Goal: Information Seeking & Learning: Check status

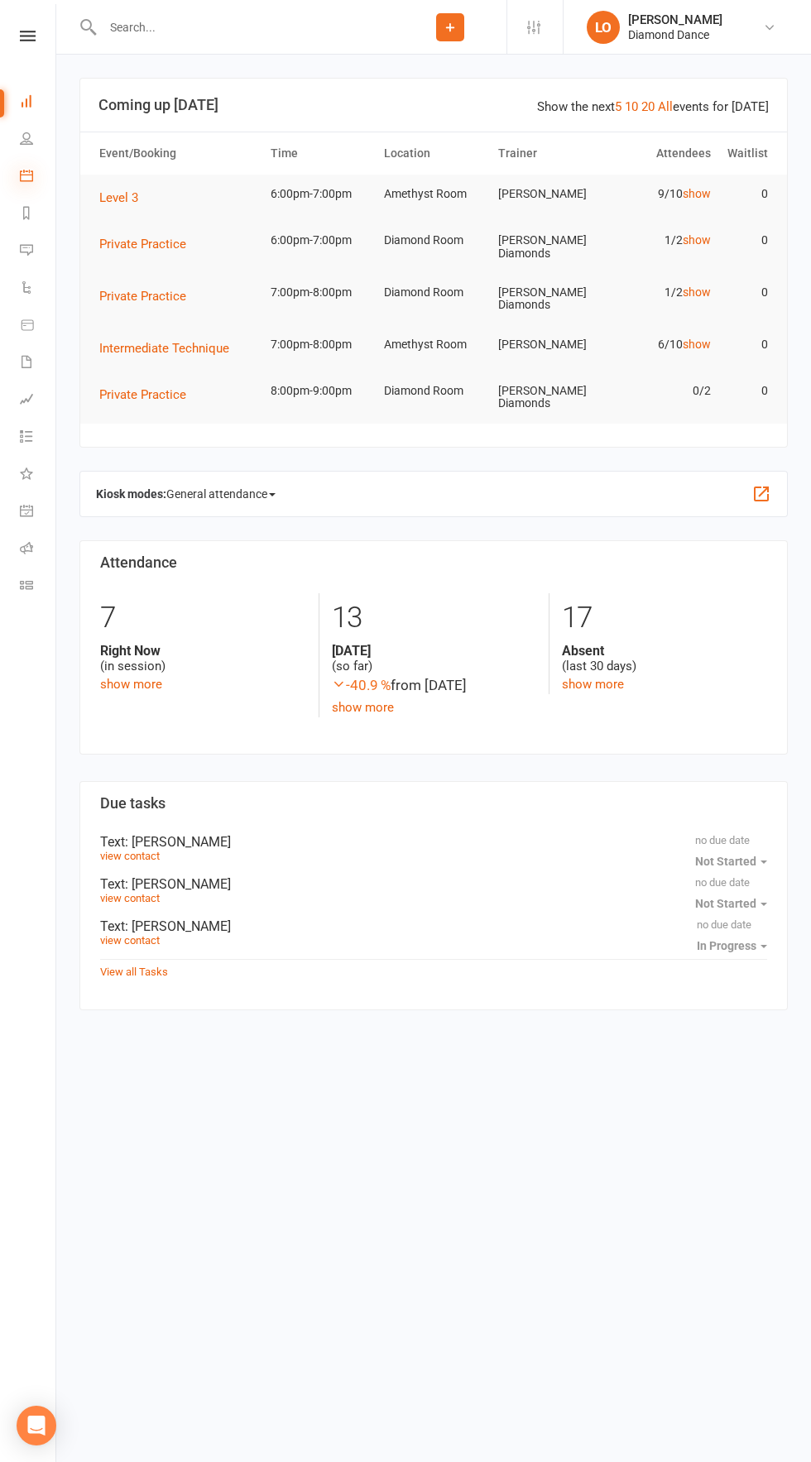
click at [26, 175] on icon at bounding box center [26, 175] width 13 height 13
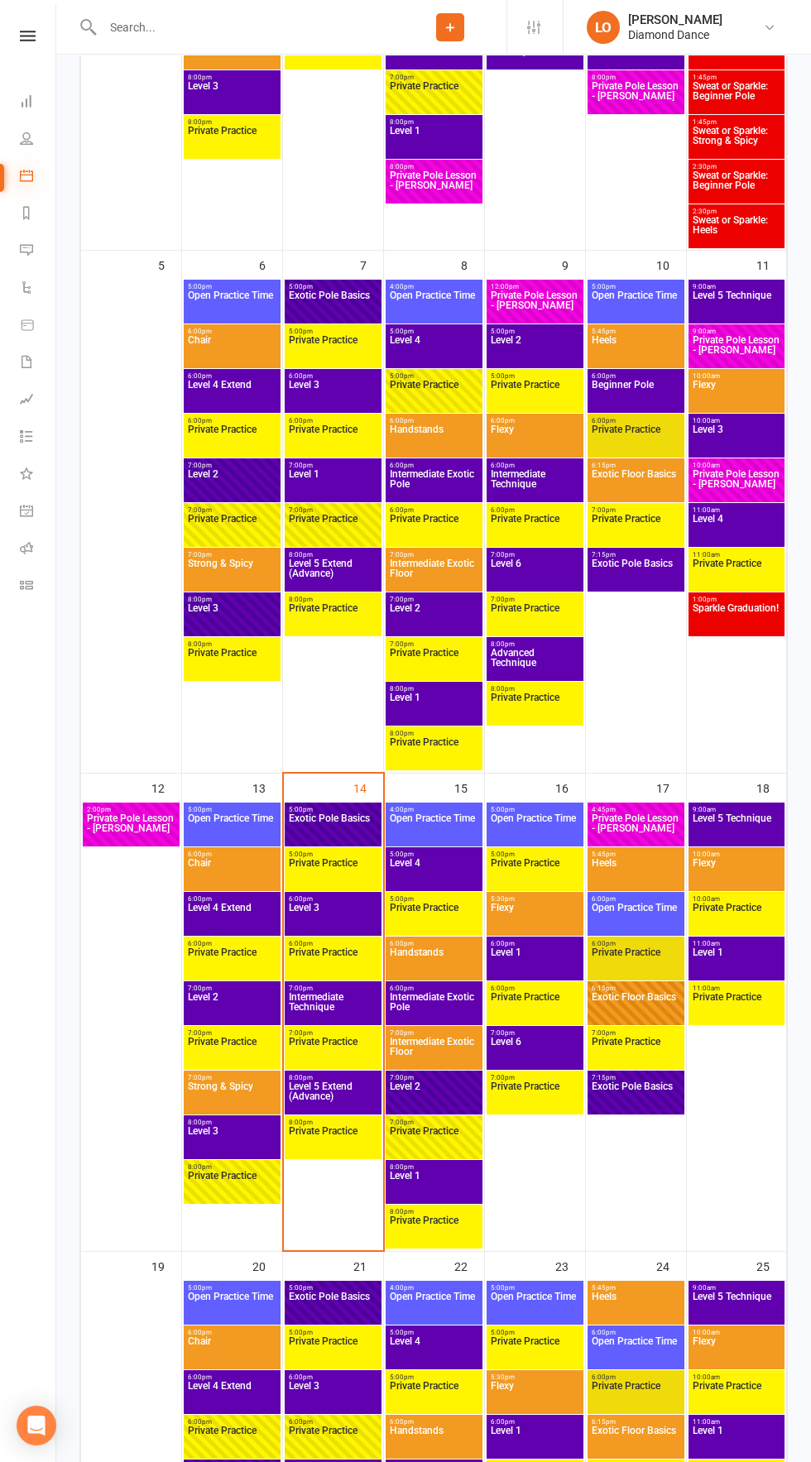
scroll to position [674, 0]
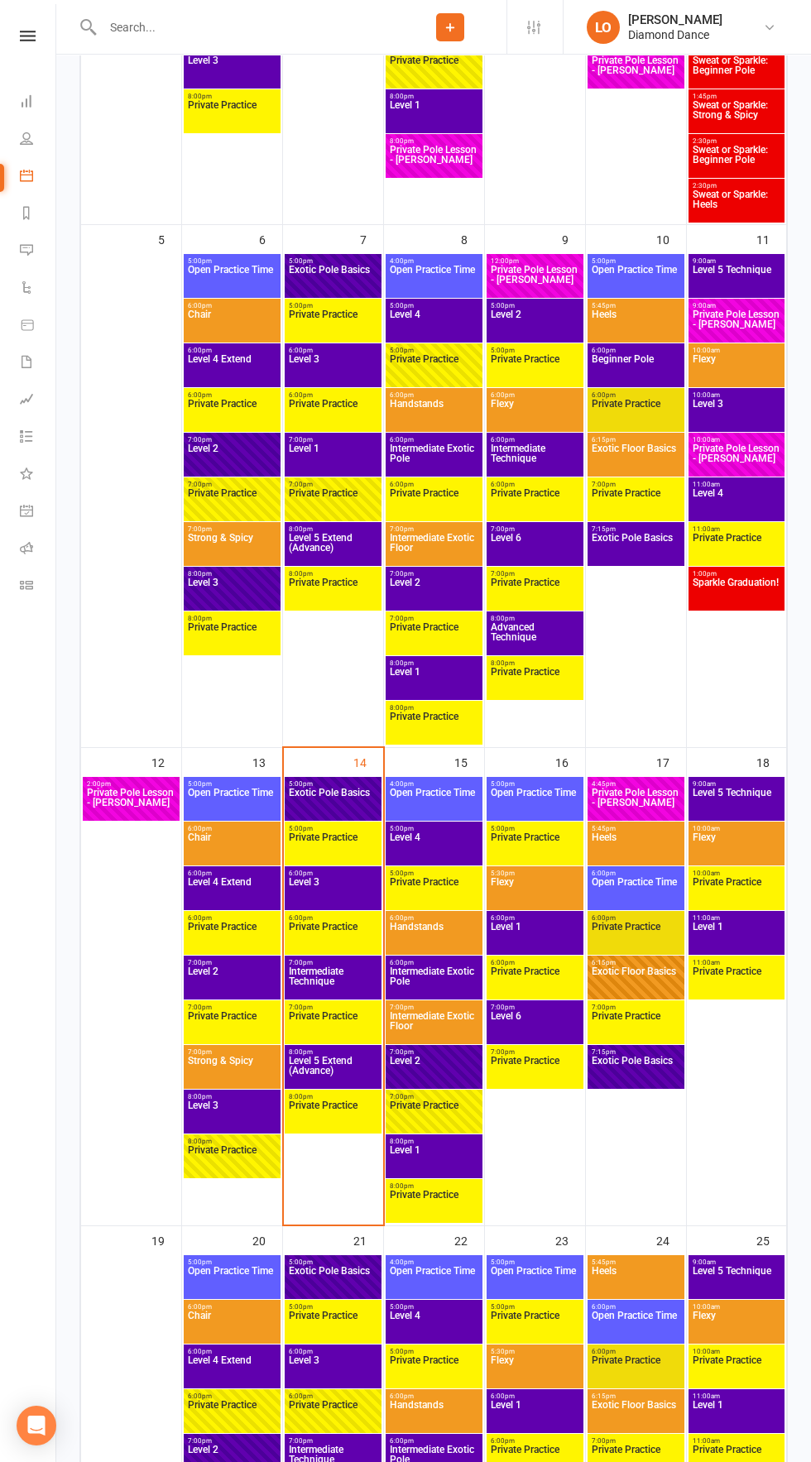
click at [745, 938] on span "Level 1" at bounding box center [736, 937] width 89 height 30
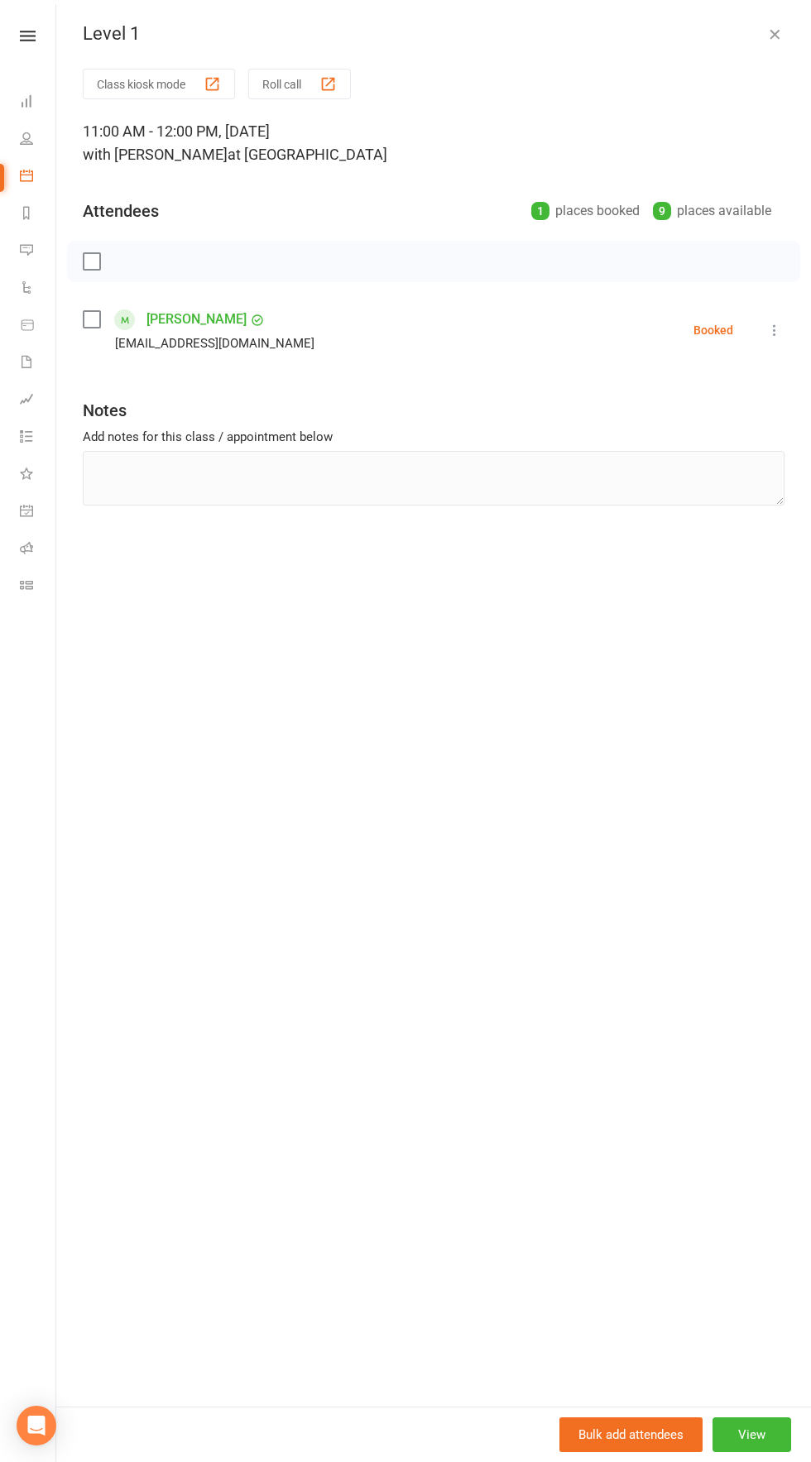
click at [770, 34] on icon "button" at bounding box center [774, 34] width 17 height 17
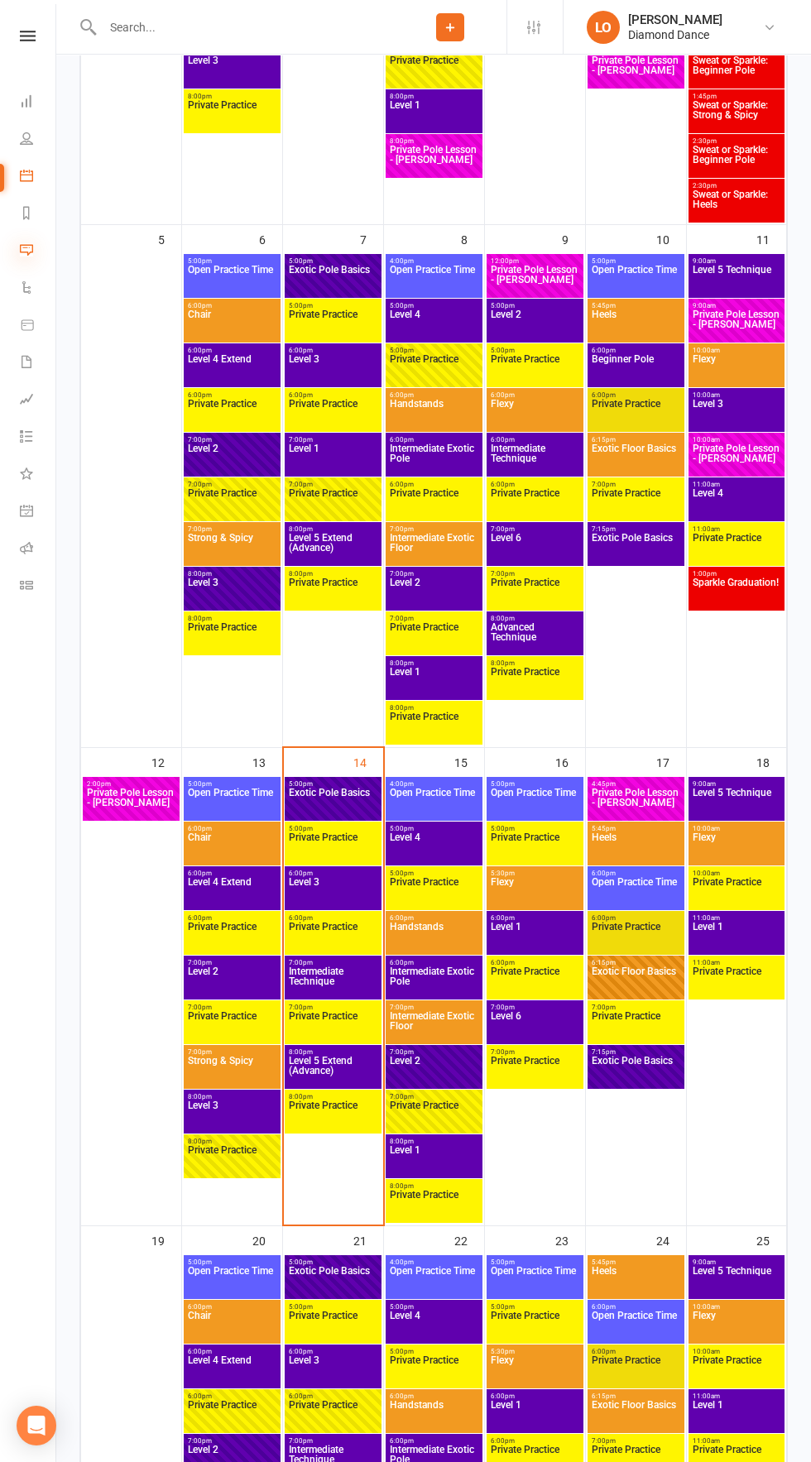
click at [27, 250] on icon at bounding box center [26, 249] width 13 height 13
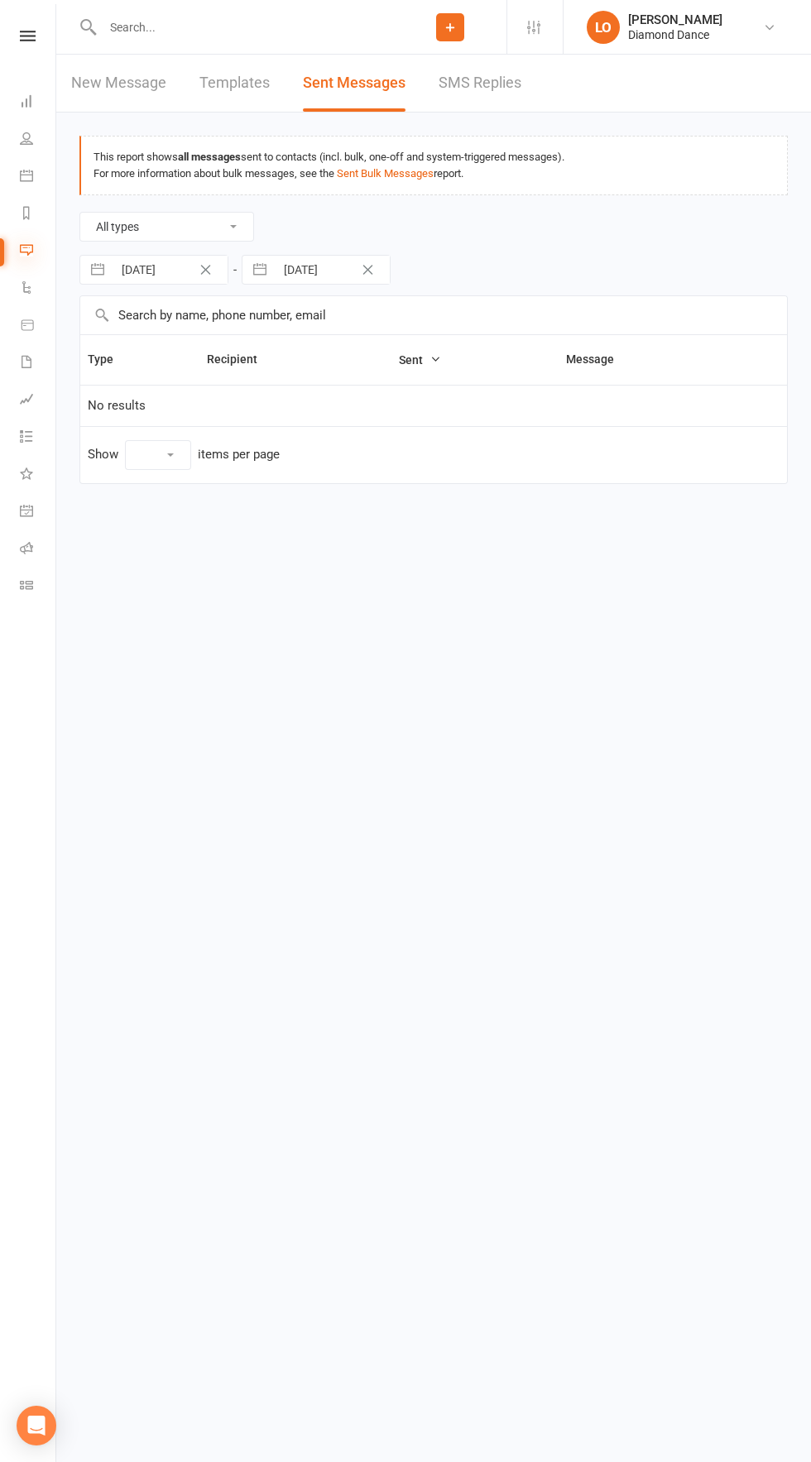
select select "10"
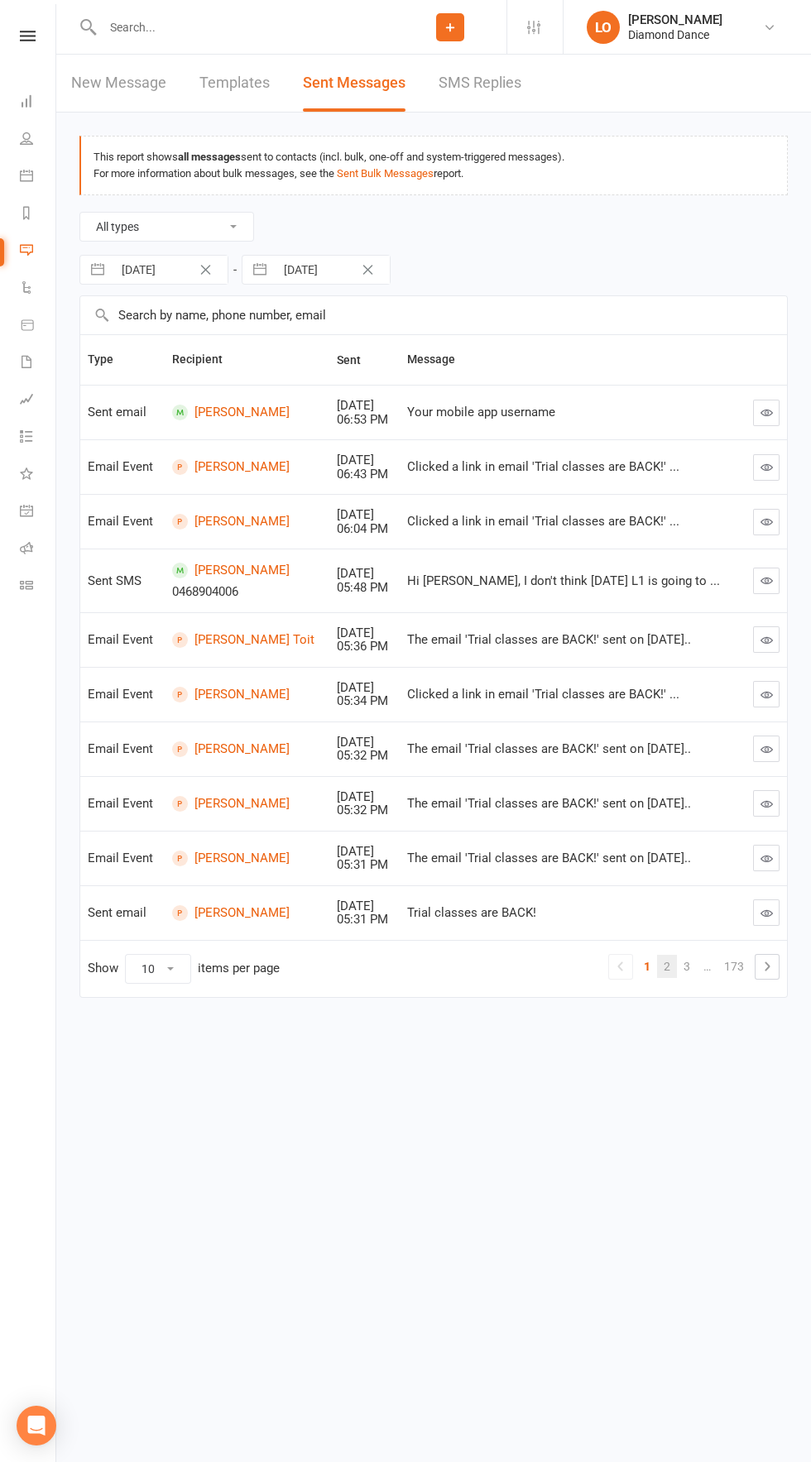
click at [667, 966] on link "2" at bounding box center [667, 966] width 20 height 23
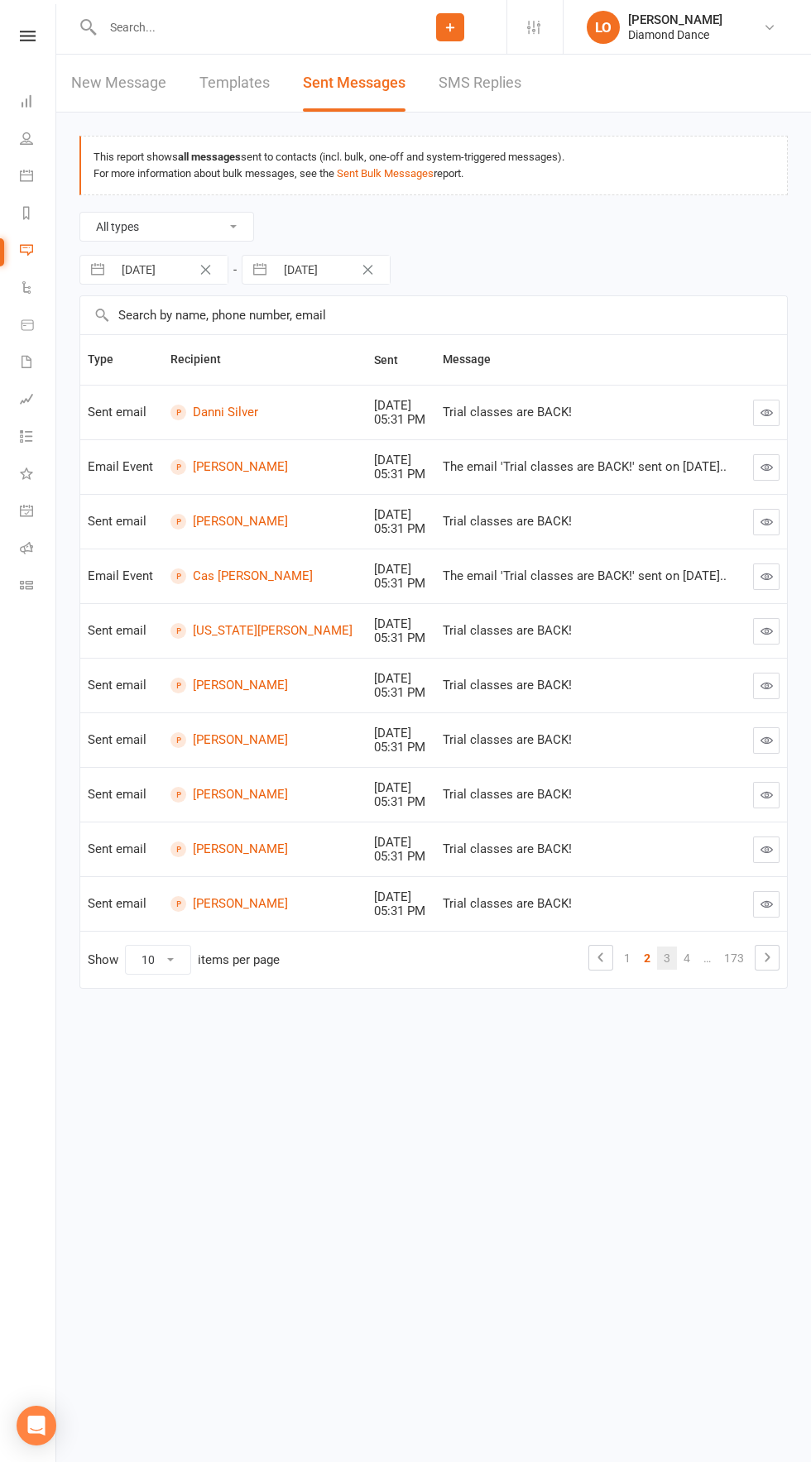
click at [673, 952] on link "3" at bounding box center [667, 958] width 20 height 23
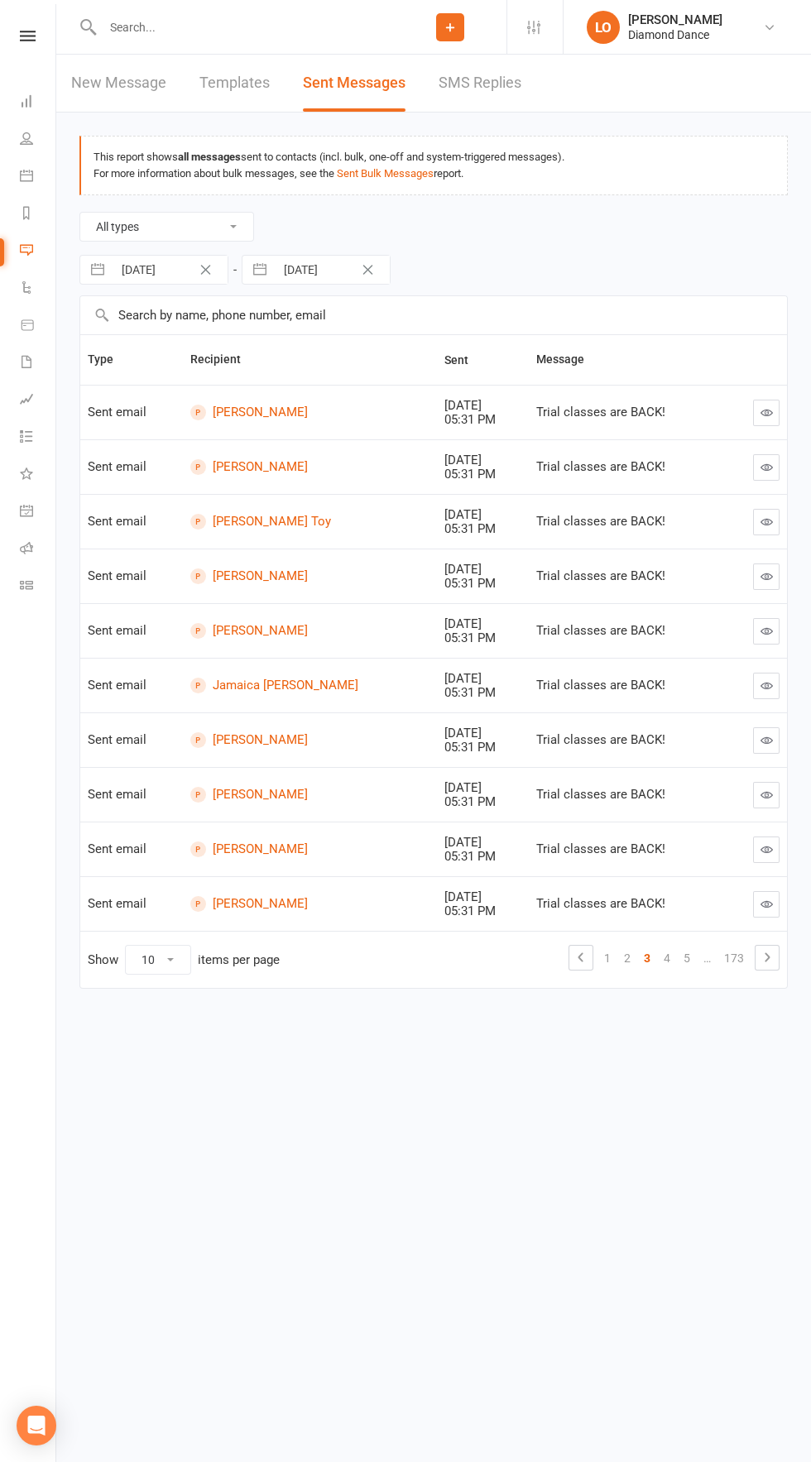
click at [766, 794] on icon "button" at bounding box center [766, 795] width 12 height 12
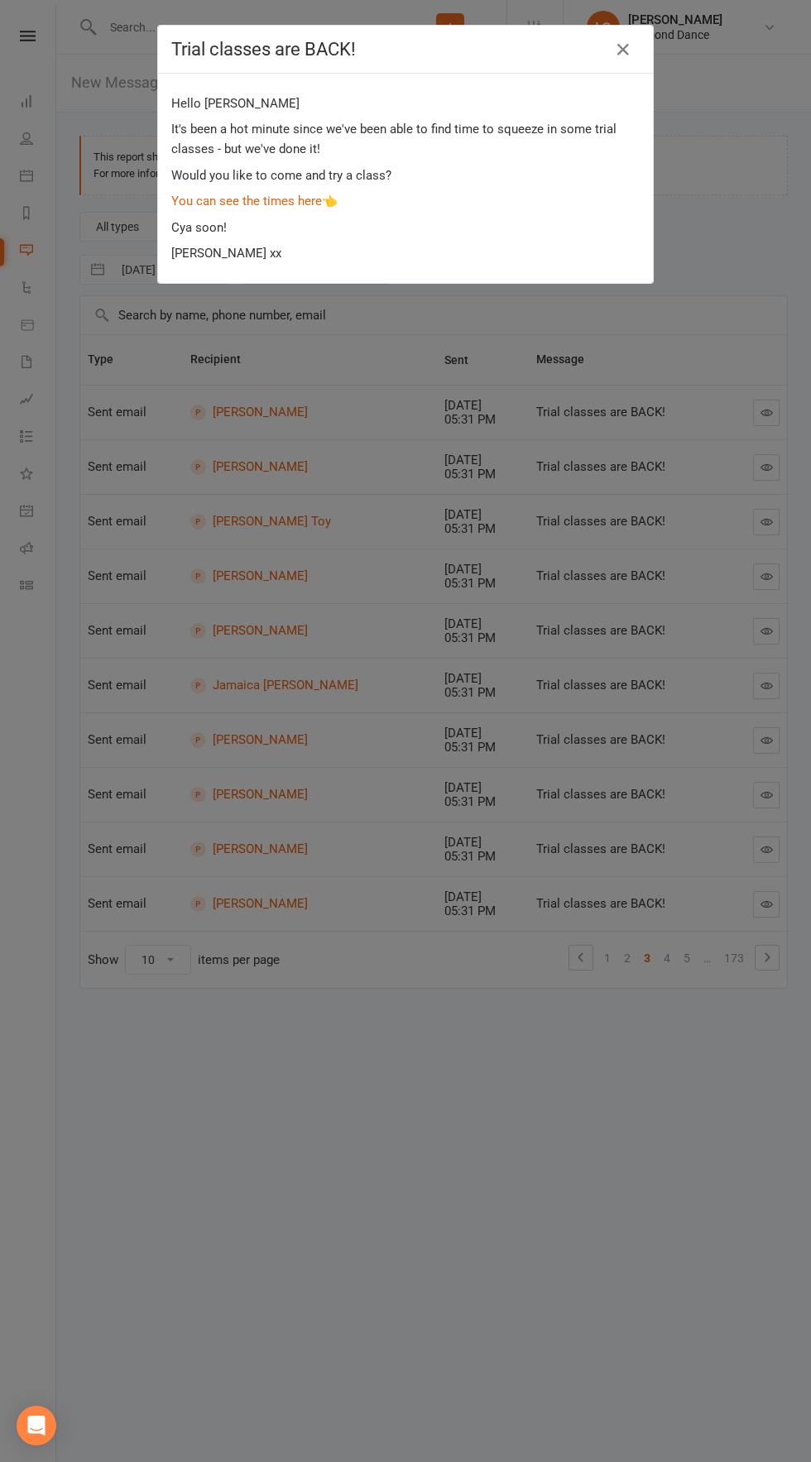
click at [709, 1082] on div "Trial classes are BACK! Hello [PERSON_NAME] It's been a hot minute since we've …" at bounding box center [405, 731] width 811 height 1462
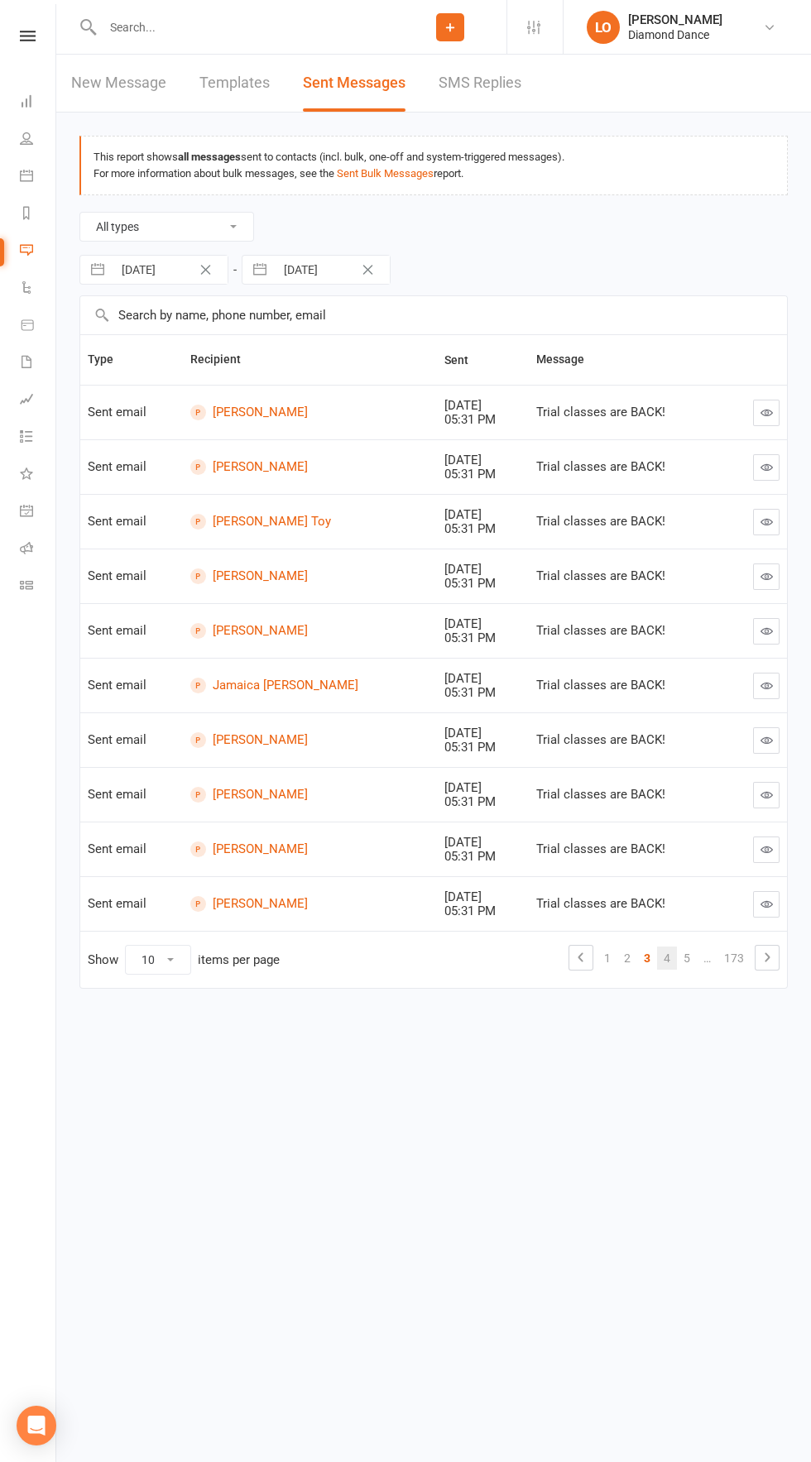
click at [673, 949] on link "4" at bounding box center [667, 958] width 20 height 23
click at [674, 957] on link "5" at bounding box center [667, 958] width 20 height 23
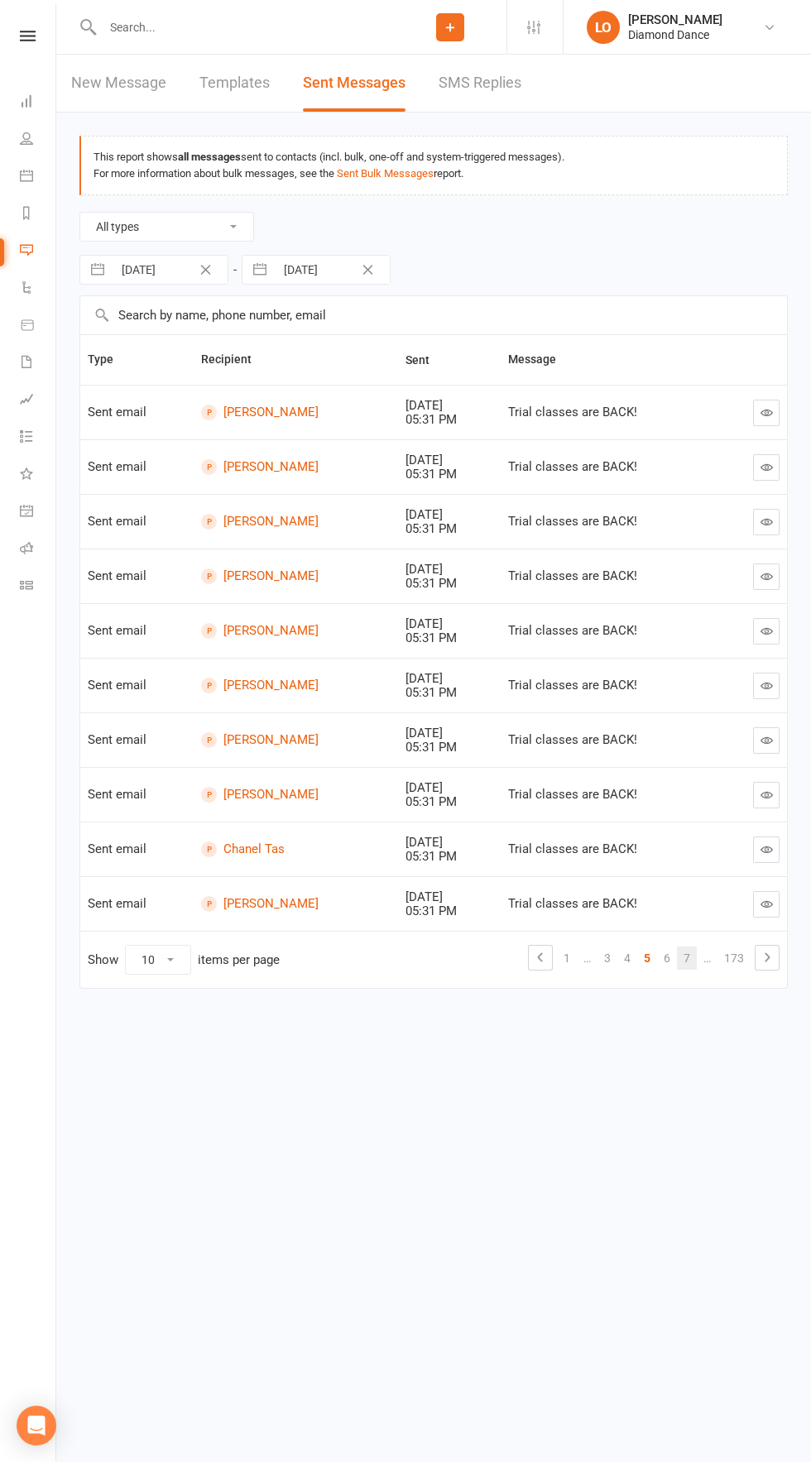
click at [685, 959] on link "7" at bounding box center [687, 958] width 20 height 23
click at [693, 956] on link "9" at bounding box center [687, 958] width 20 height 23
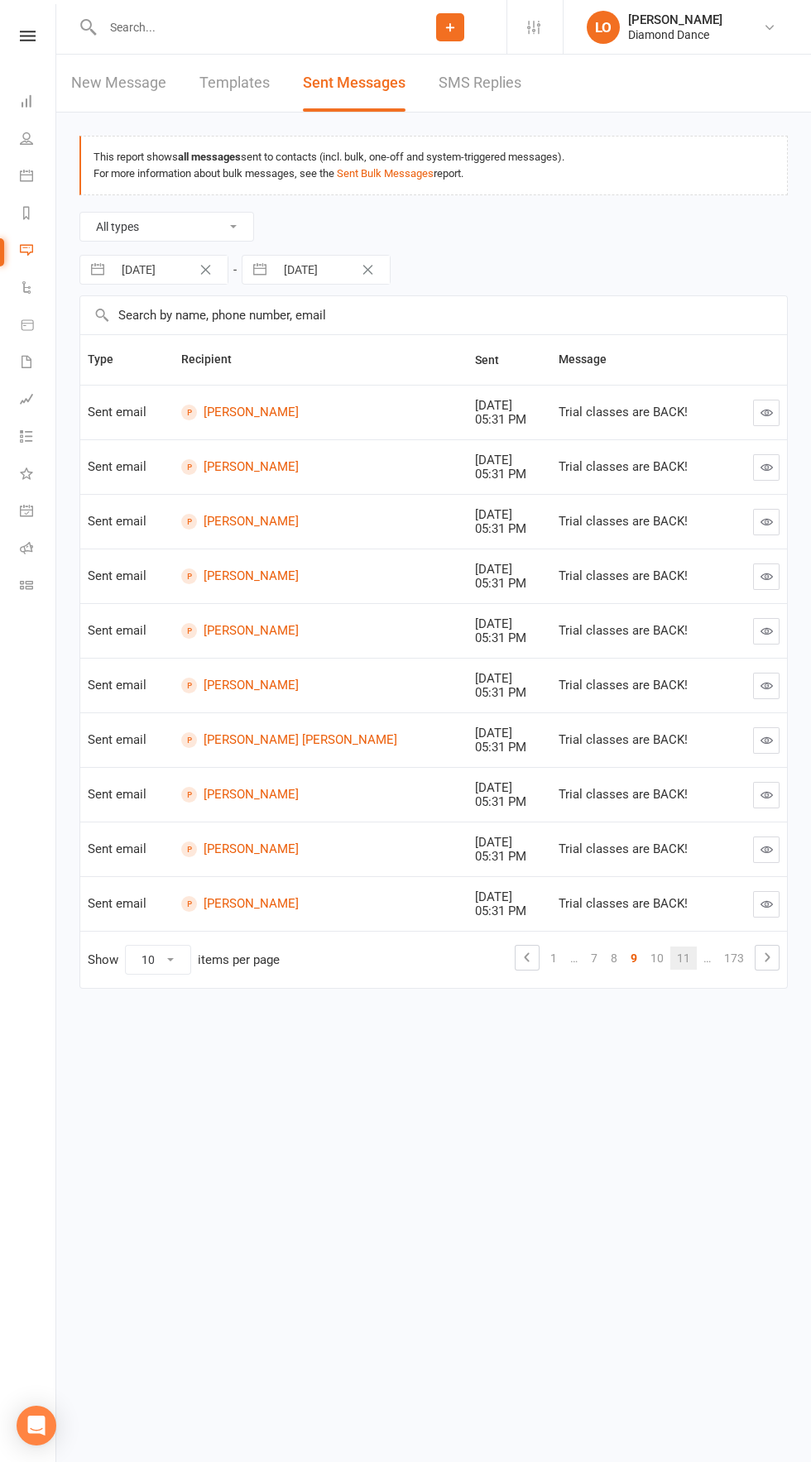
click at [689, 966] on link "11" at bounding box center [683, 958] width 26 height 23
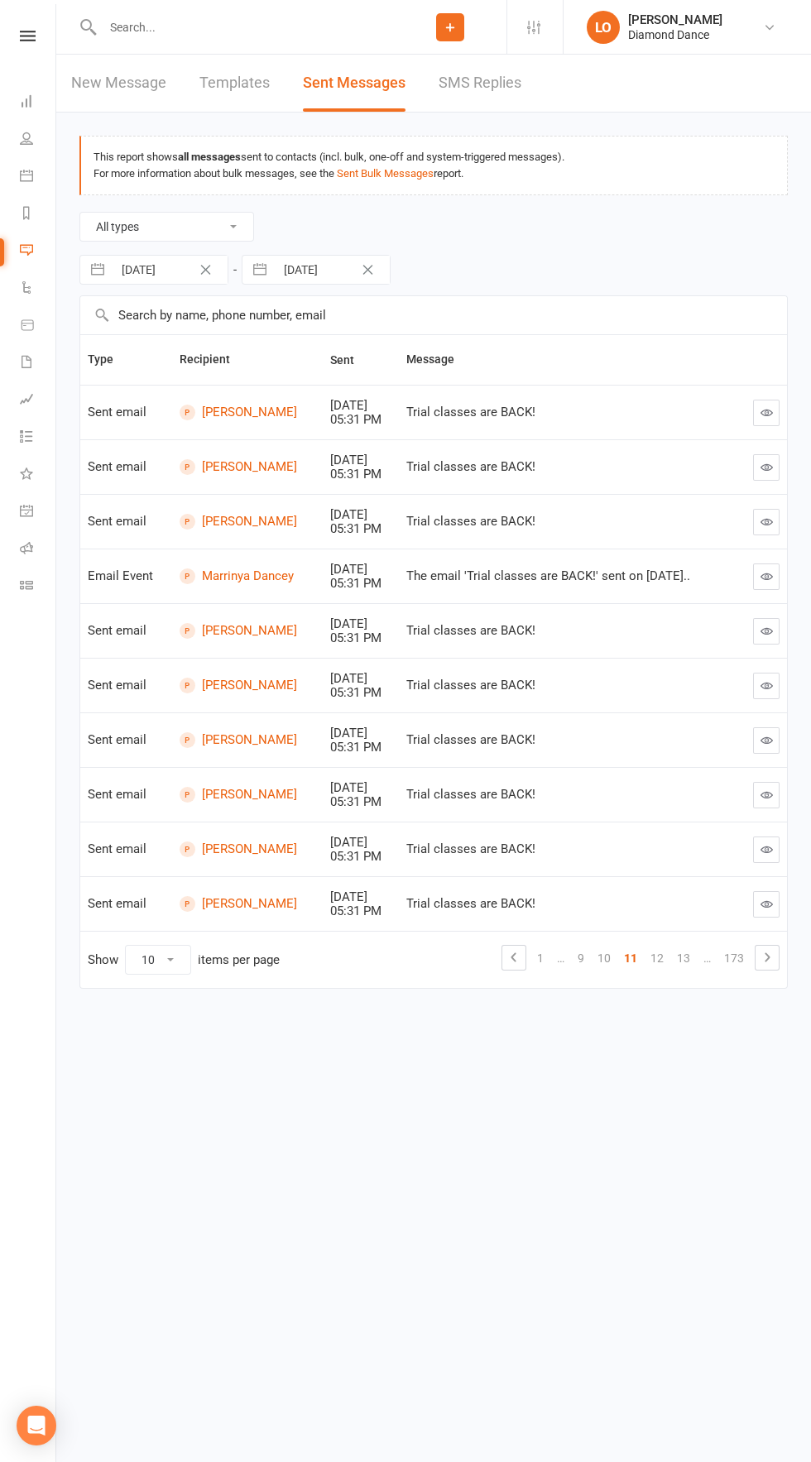
click at [707, 957] on link "…" at bounding box center [707, 958] width 21 height 23
click at [674, 965] on link "13" at bounding box center [683, 958] width 26 height 23
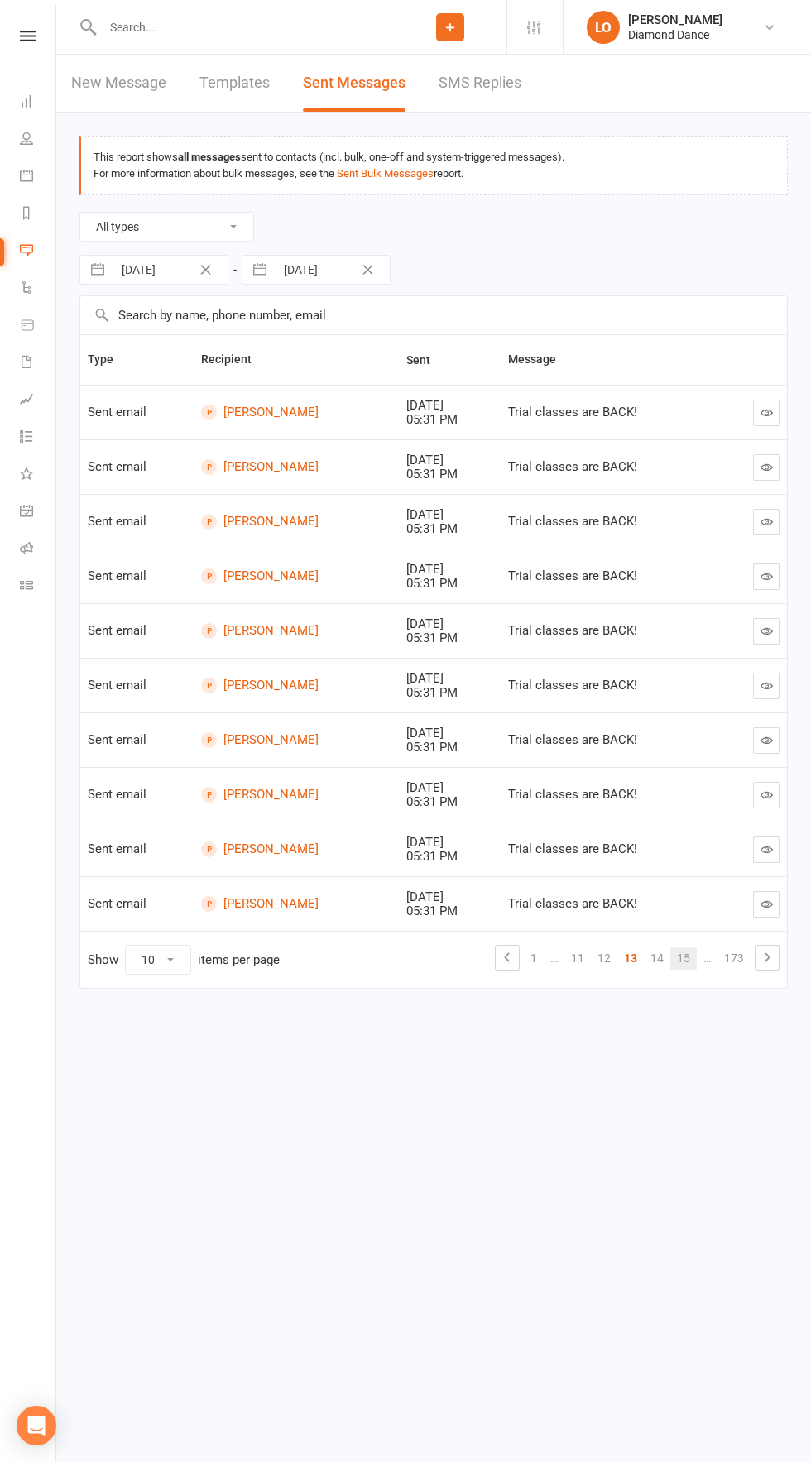
click at [683, 957] on link "15" at bounding box center [683, 958] width 26 height 23
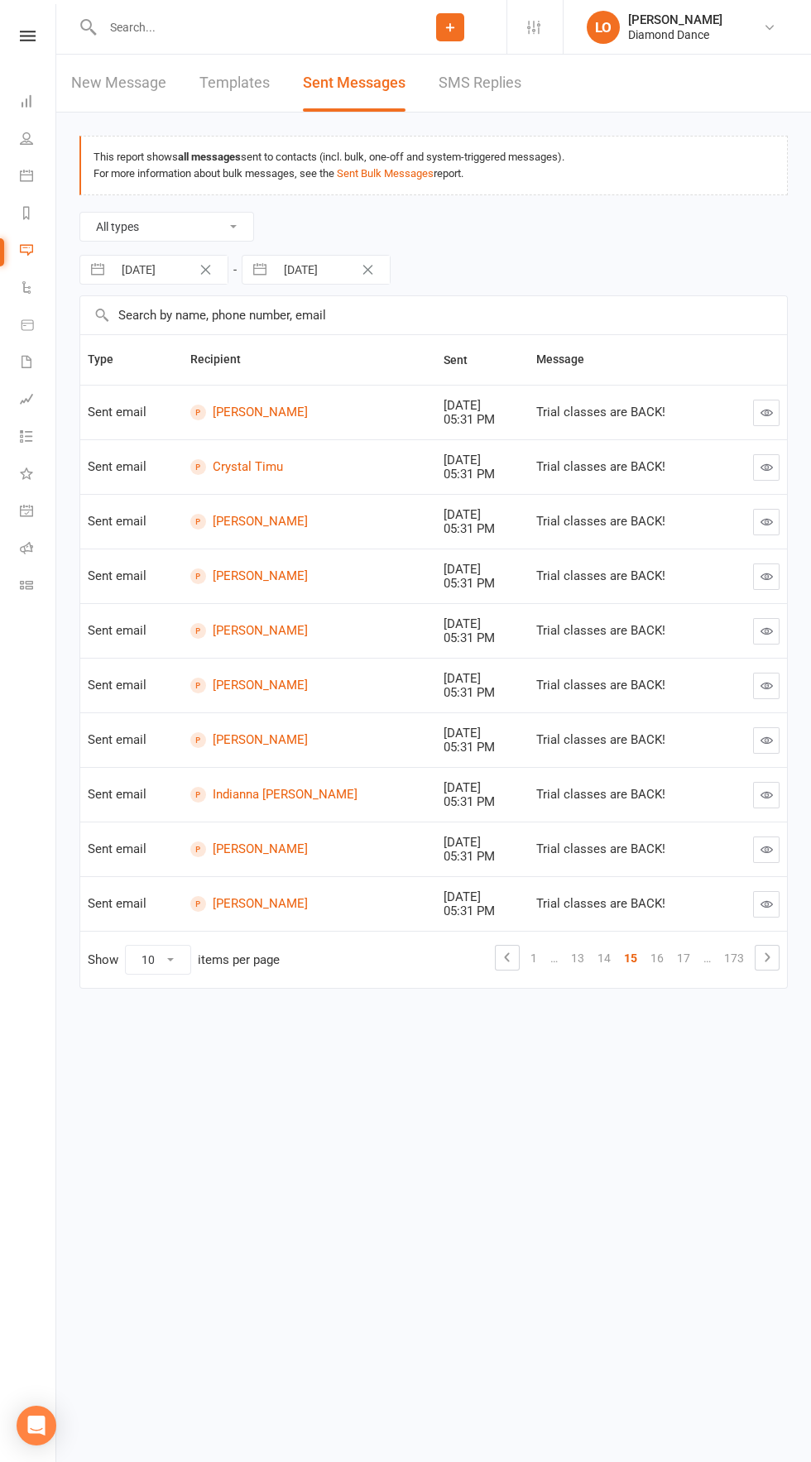
click at [699, 951] on link "…" at bounding box center [707, 958] width 21 height 23
click at [681, 947] on link "17" at bounding box center [683, 958] width 26 height 23
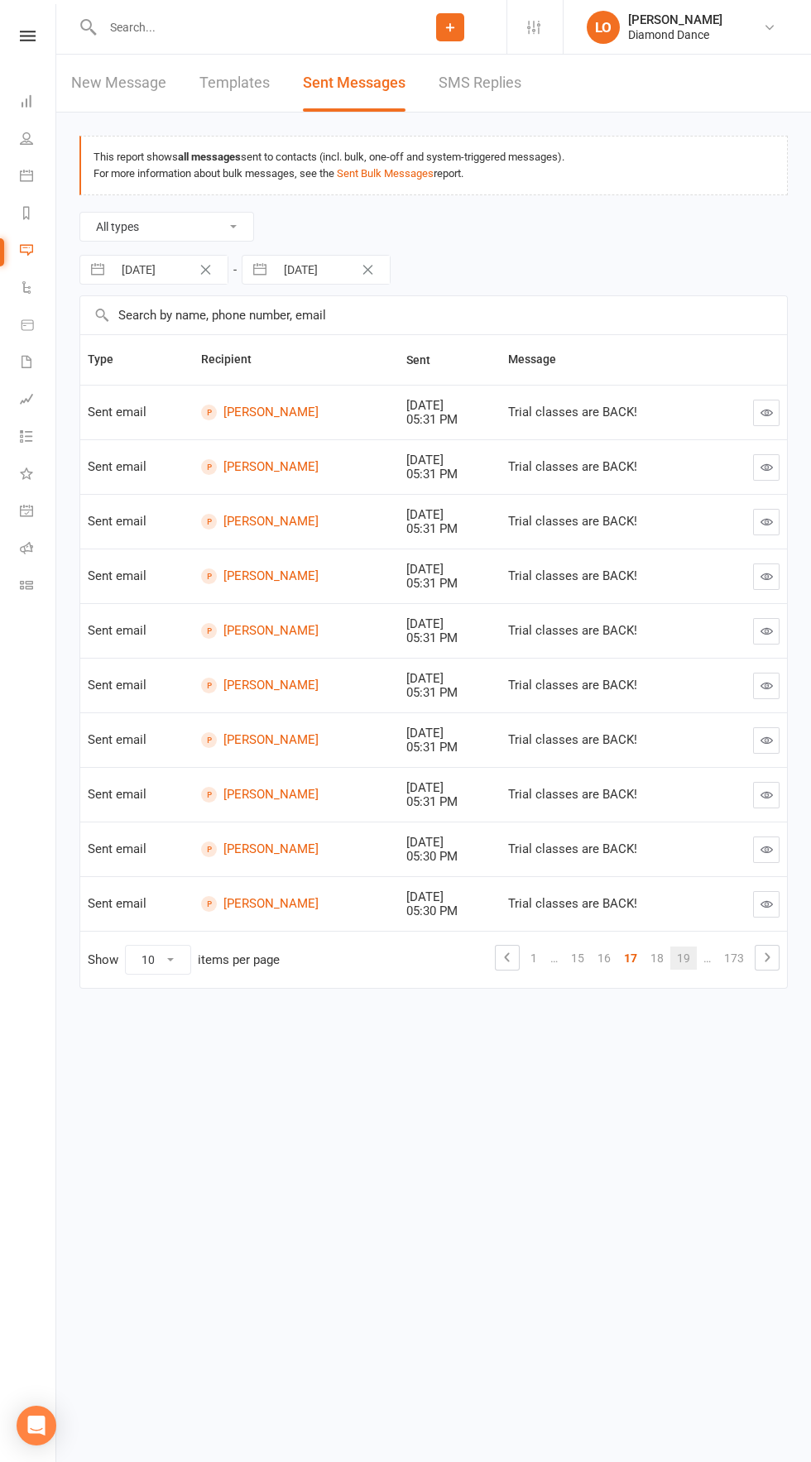
click at [690, 947] on link "19" at bounding box center [683, 958] width 26 height 23
click at [683, 957] on link "21" at bounding box center [683, 958] width 26 height 23
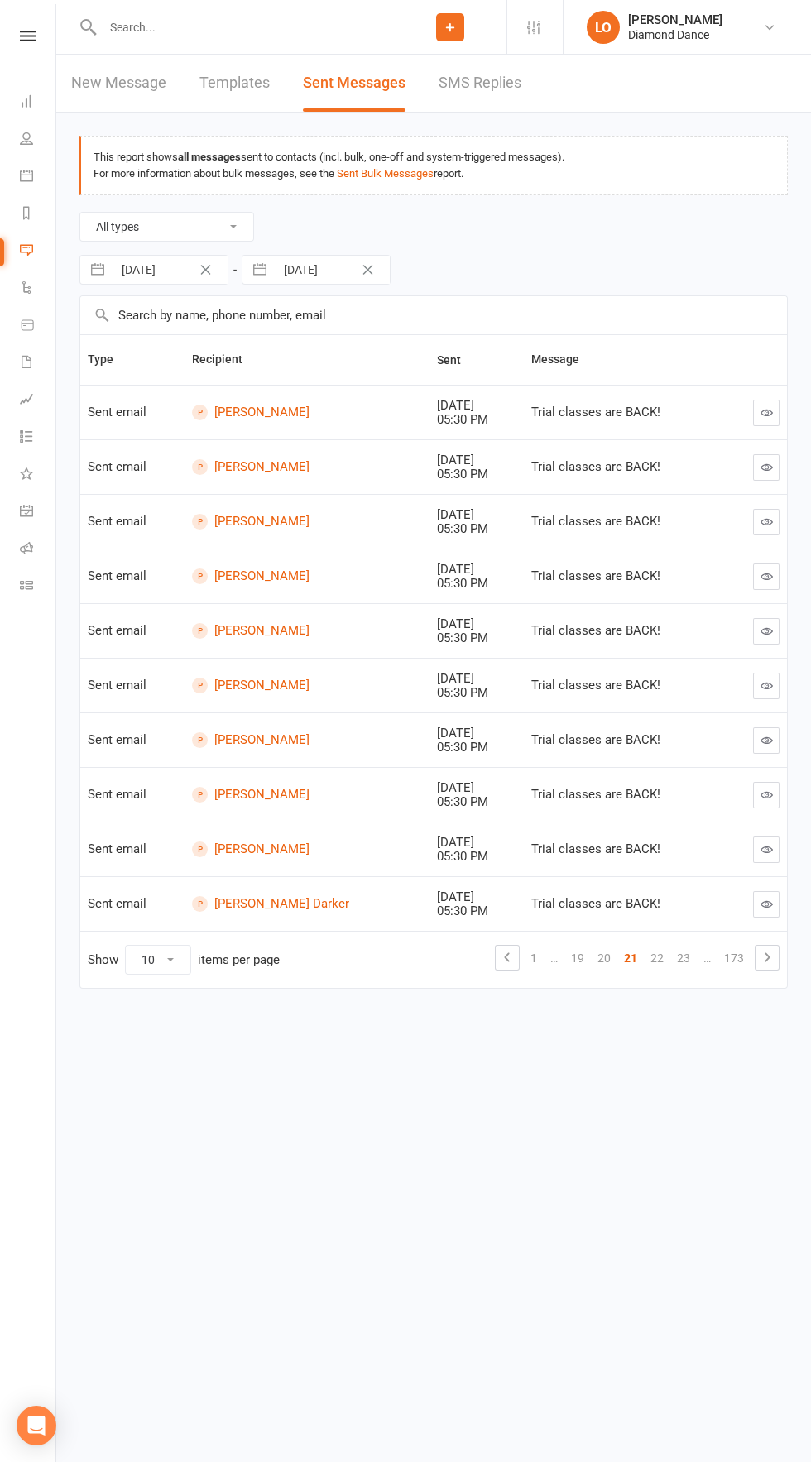
click at [707, 957] on link "…" at bounding box center [707, 958] width 21 height 23
click at [688, 952] on link "23" at bounding box center [683, 958] width 26 height 23
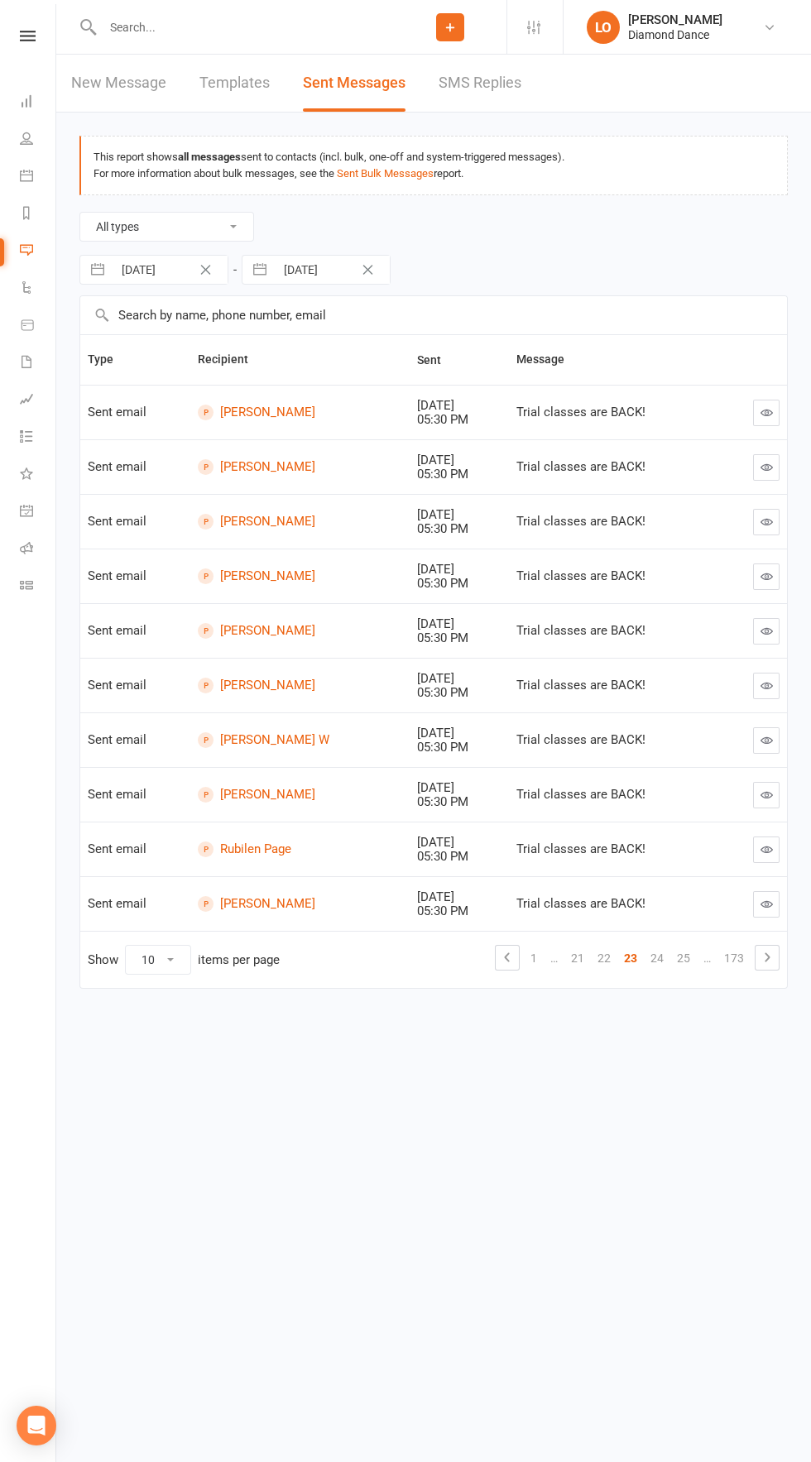
click at [697, 957] on link "…" at bounding box center [707, 958] width 21 height 23
click at [681, 953] on link "25" at bounding box center [683, 958] width 26 height 23
click at [691, 950] on link "27" at bounding box center [683, 958] width 26 height 23
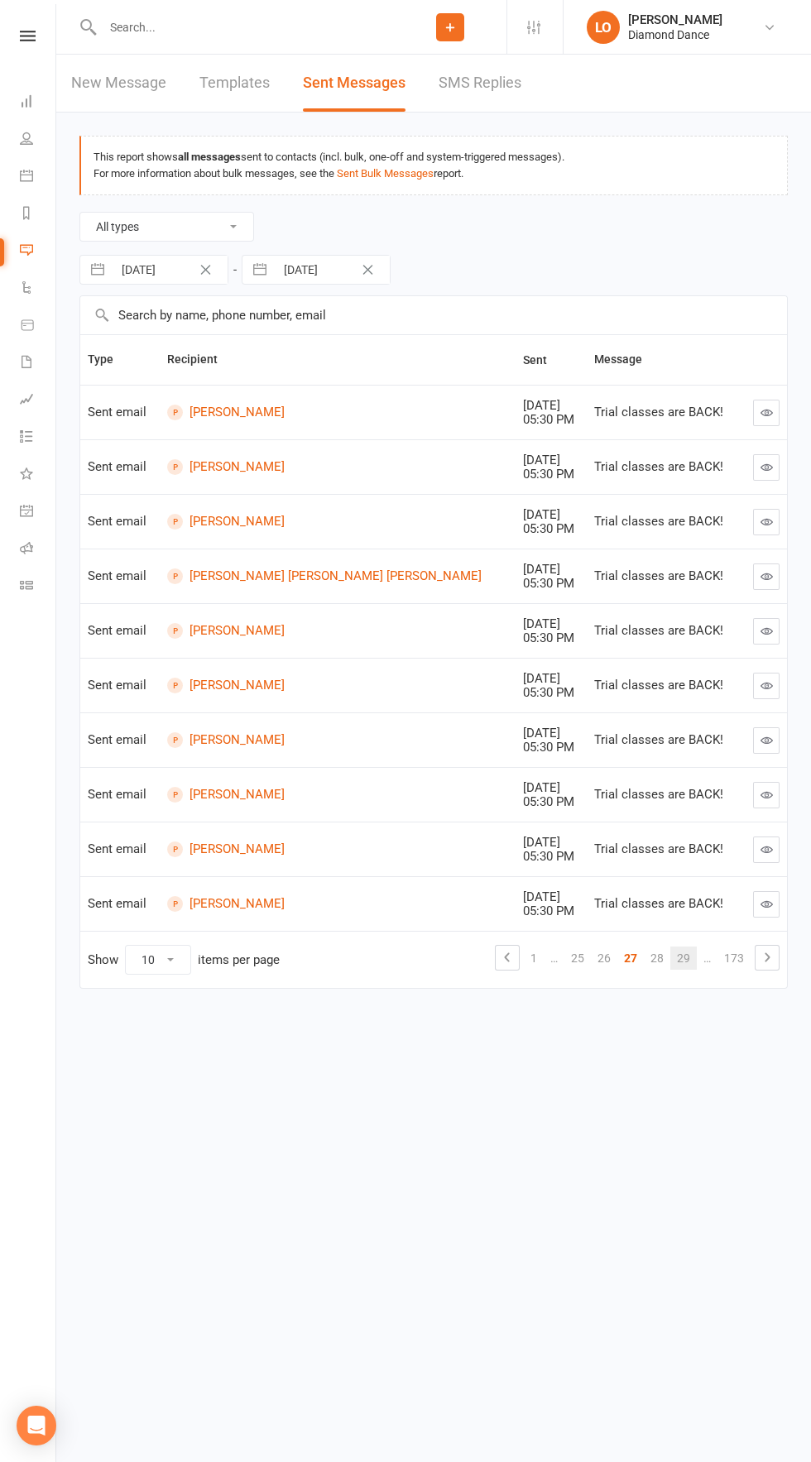
click at [692, 947] on link "29" at bounding box center [683, 958] width 26 height 23
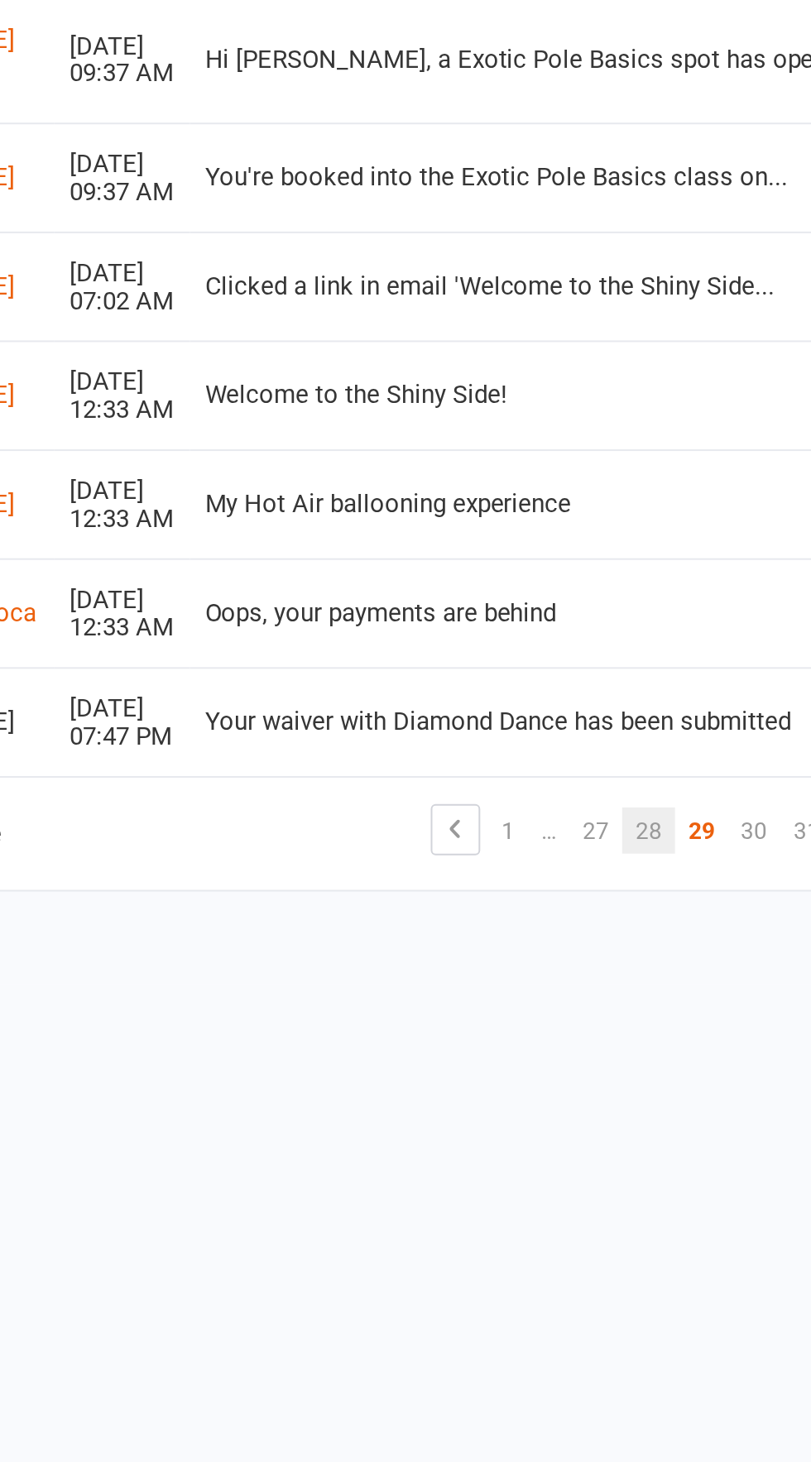
click at [608, 981] on link "28" at bounding box center [604, 975] width 26 height 23
